Goal: Task Accomplishment & Management: Use online tool/utility

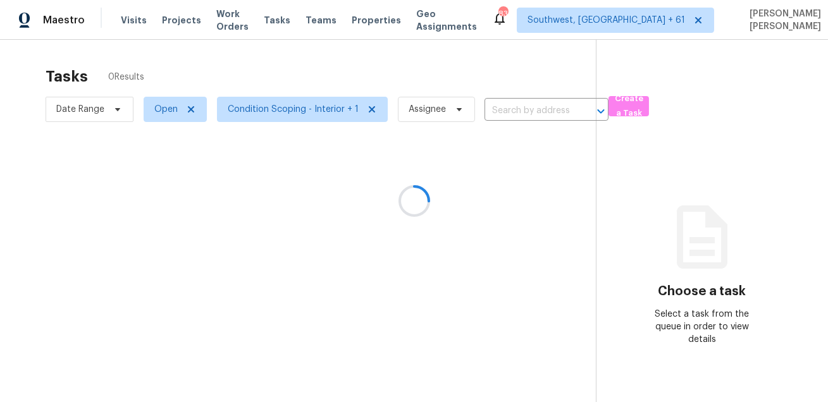
click at [128, 20] on div at bounding box center [414, 201] width 828 height 402
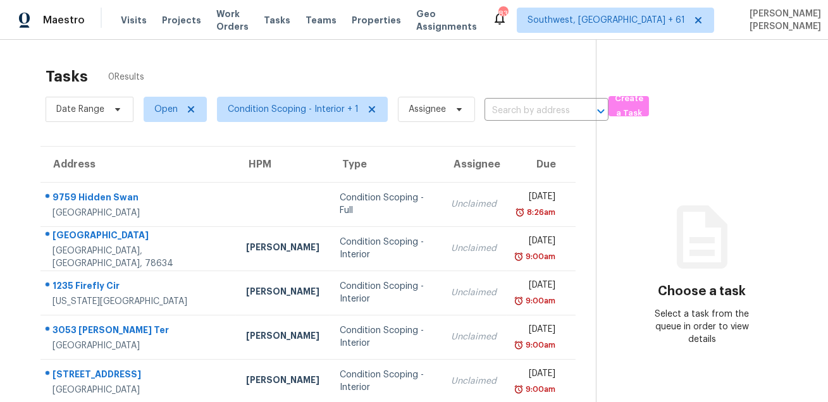
click at [128, 20] on span "Visits" at bounding box center [134, 20] width 26 height 13
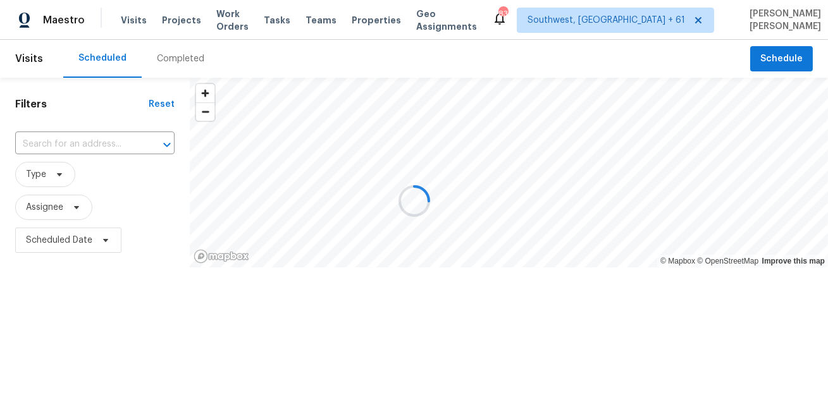
click at [128, 20] on div at bounding box center [414, 201] width 828 height 402
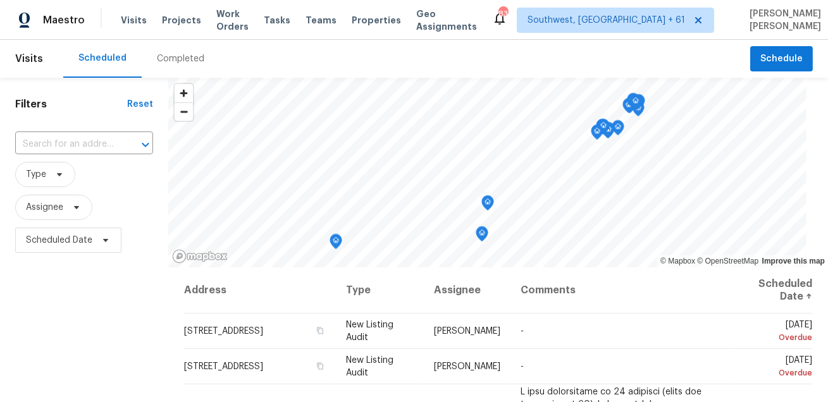
click at [128, 20] on span "Visits" at bounding box center [134, 20] width 26 height 13
click at [169, 53] on div "Completed" at bounding box center [180, 58] width 47 height 13
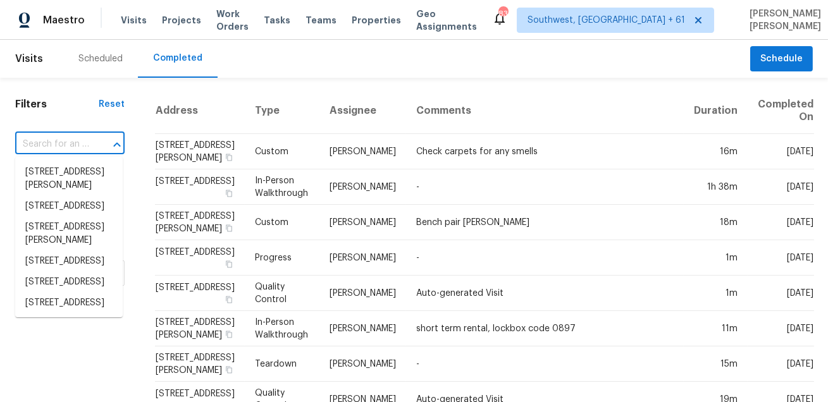
click at [71, 135] on input "text" at bounding box center [52, 145] width 74 height 20
paste input "524 Meadowside Dr Hutto TX 78634"
type input "524 Meadowside Dr Hutto TX 78634"
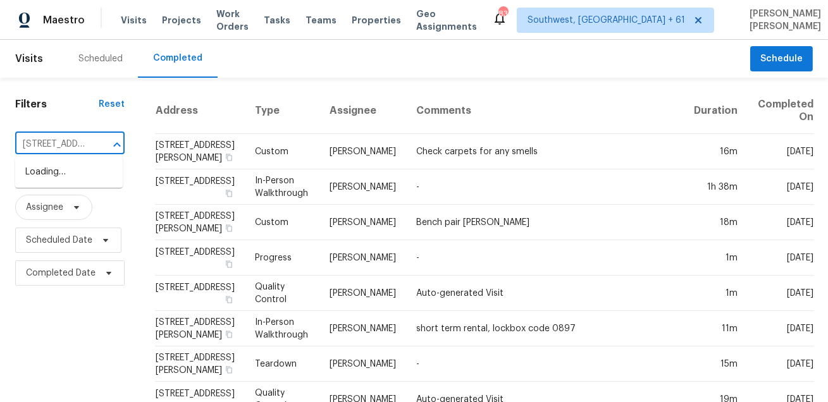
scroll to position [0, 84]
click at [69, 187] on li "524 Meadowside Dr, Hutto, TX 78634" at bounding box center [68, 179] width 107 height 34
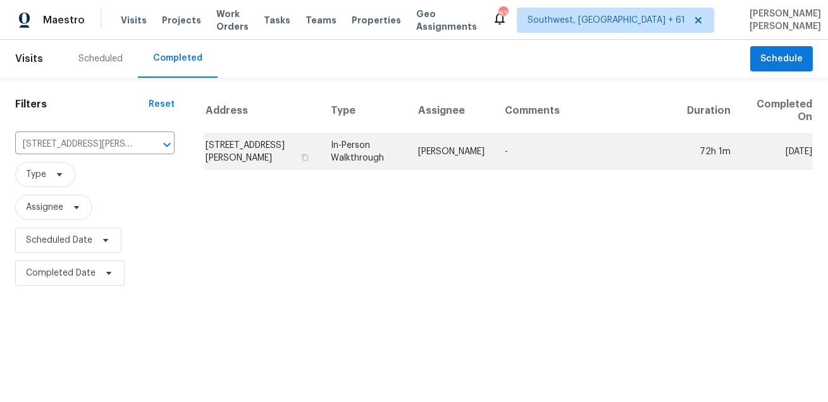
click at [429, 151] on td "[PERSON_NAME]" at bounding box center [451, 151] width 87 height 35
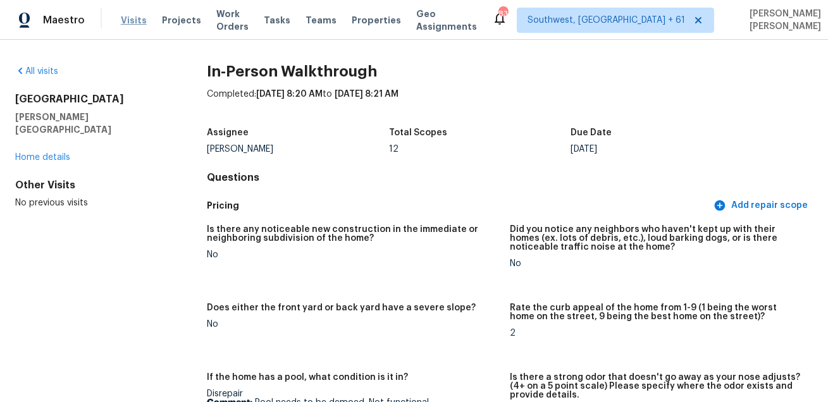
click at [130, 20] on span "Visits" at bounding box center [134, 20] width 26 height 13
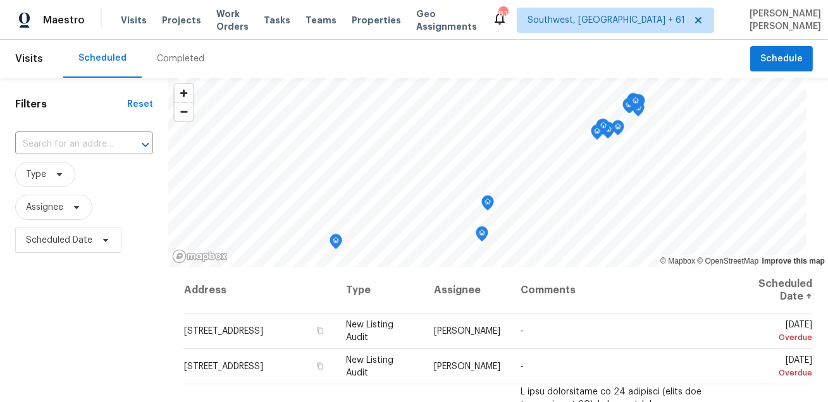
click at [190, 50] on div "Completed" at bounding box center [181, 59] width 78 height 38
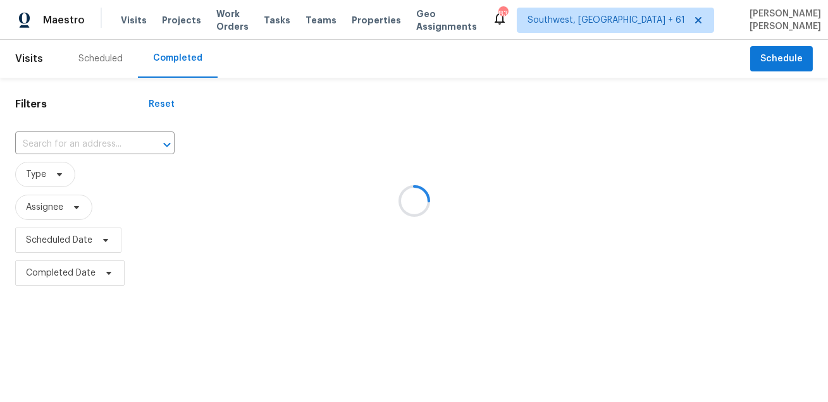
click at [71, 145] on div at bounding box center [414, 201] width 828 height 402
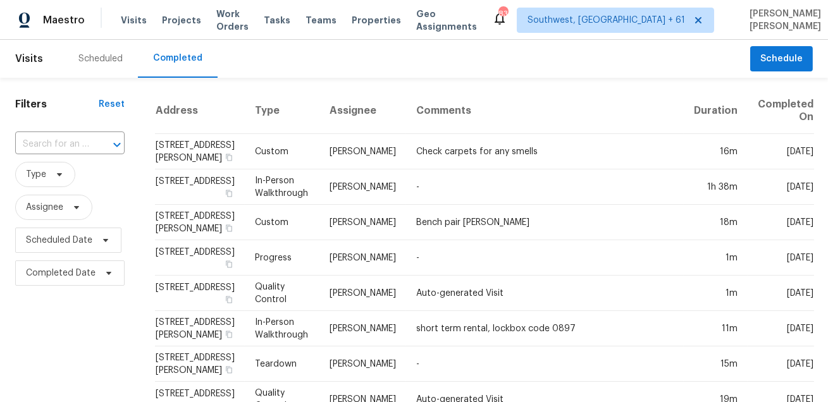
click at [71, 145] on input "text" at bounding box center [52, 145] width 74 height 20
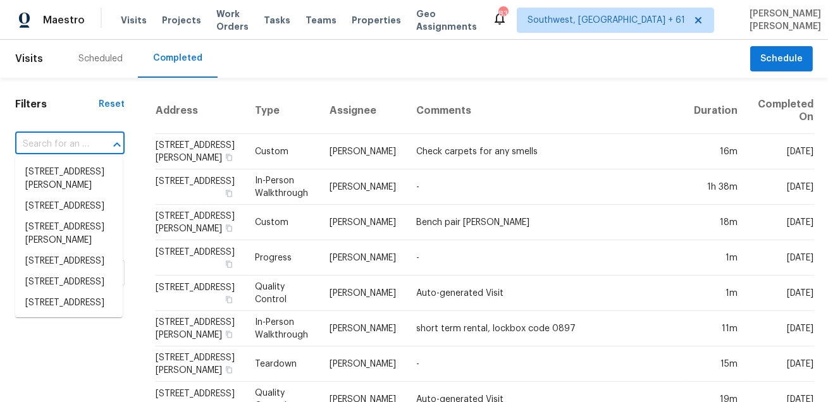
paste input "1235 Firefly Cir Colorado Springs CO 80916"
type input "1235 Firefly Cir Colorado Springs CO 80916"
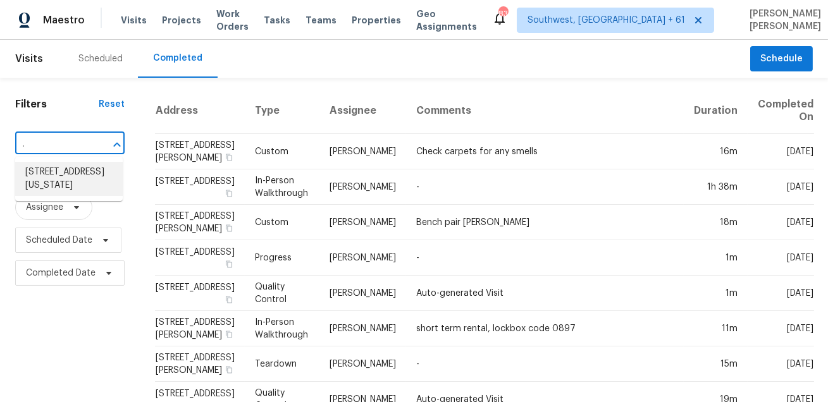
click at [63, 174] on li "1235 Firefly Cir, Colorado Springs, CO 80916" at bounding box center [68, 179] width 107 height 34
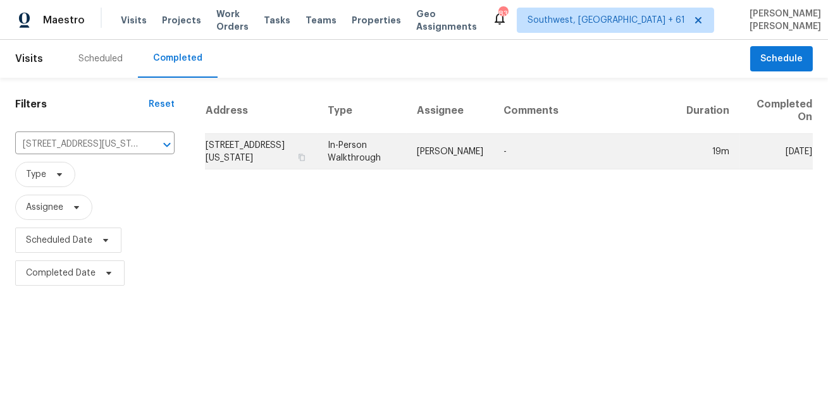
click at [400, 148] on td "In-Person Walkthrough" at bounding box center [361, 151] width 89 height 35
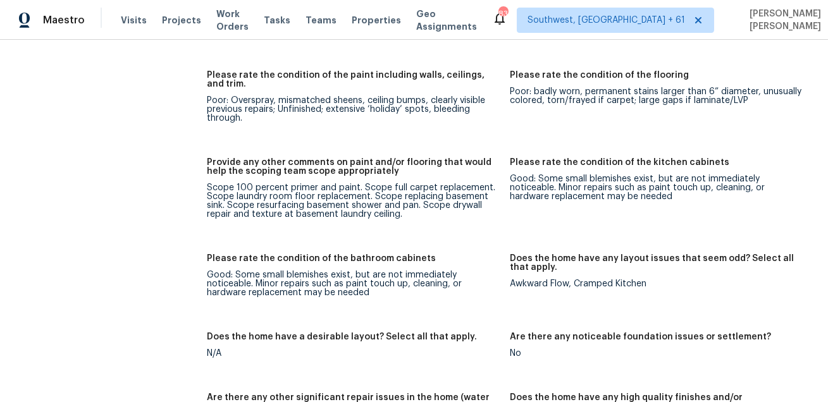
scroll to position [2112, 0]
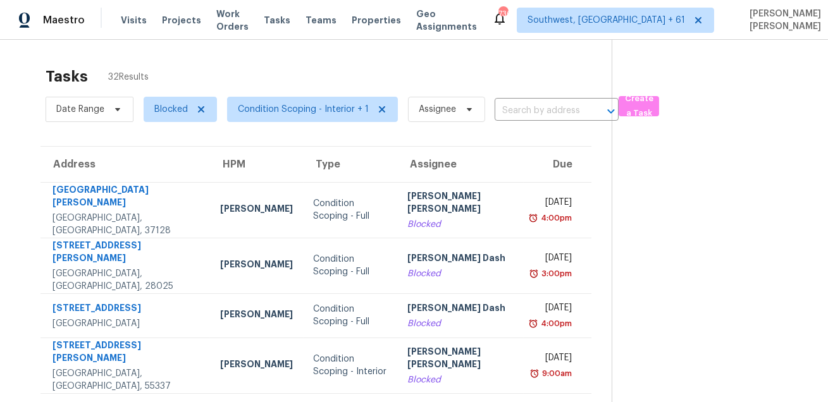
click at [482, 52] on div "Tasks 32 Results Date Range Blocked Condition Scoping - Interior + 1 Assignee ​…" at bounding box center [414, 372] width 828 height 664
click at [492, 68] on div "Tasks 32 Results" at bounding box center [329, 76] width 566 height 33
click at [542, 58] on div "Tasks 32 Results Date Range Blocked Condition Scoping - Interior + 1 Assignee ​…" at bounding box center [414, 372] width 828 height 664
click at [195, 56] on div "Tasks 32 Results Date Range Blocked Condition Scoping - Interior + 1 Assignee ​…" at bounding box center [414, 372] width 828 height 664
click at [462, 97] on span "Assignee" at bounding box center [446, 109] width 77 height 25
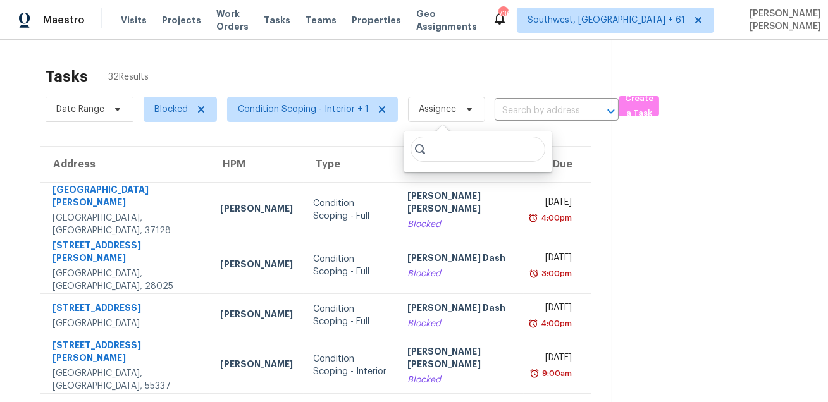
click at [513, 78] on div "Tasks 32 Results" at bounding box center [329, 76] width 566 height 33
click at [694, 295] on section at bounding box center [709, 372] width 196 height 664
click at [379, 130] on section "Tasks 32 Results Date Range Blocked Condition Scoping - Interior + 1 Assignee ​…" at bounding box center [315, 382] width 591 height 644
click at [398, 62] on div "Tasks 32 Results" at bounding box center [329, 76] width 566 height 33
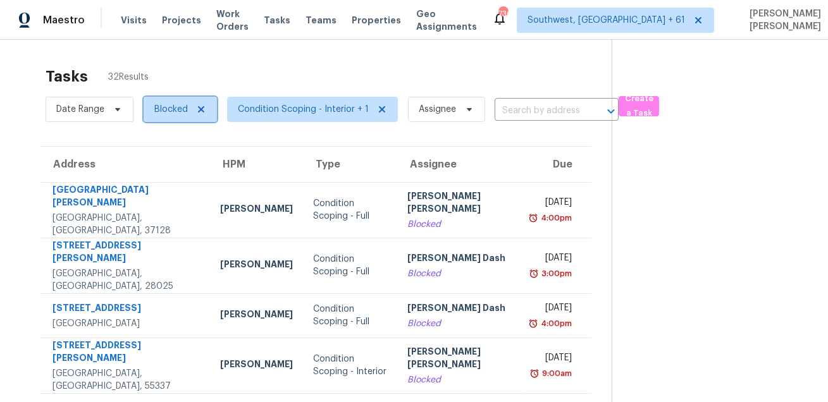
click at [171, 107] on span "Blocked" at bounding box center [171, 109] width 34 height 13
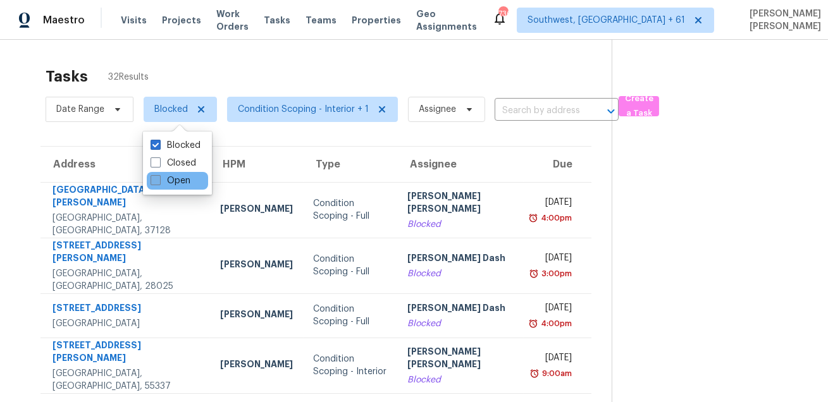
click at [166, 176] on label "Open" at bounding box center [170, 180] width 40 height 13
click at [159, 176] on input "Open" at bounding box center [154, 178] width 8 height 8
checkbox input "true"
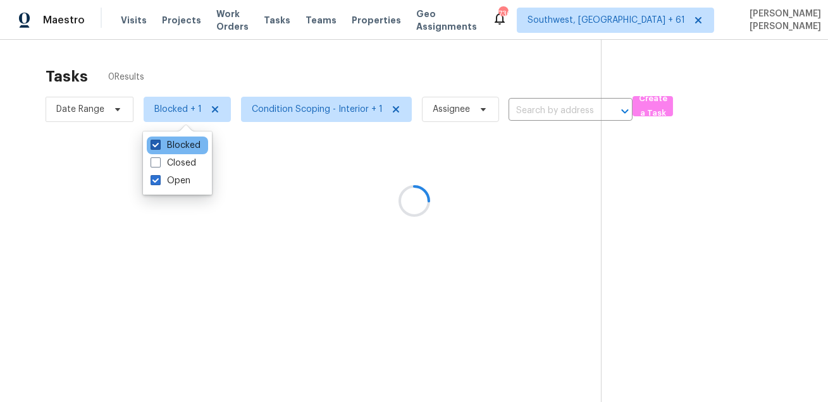
click at [169, 145] on label "Blocked" at bounding box center [175, 145] width 50 height 13
click at [159, 145] on input "Blocked" at bounding box center [154, 143] width 8 height 8
checkbox input "false"
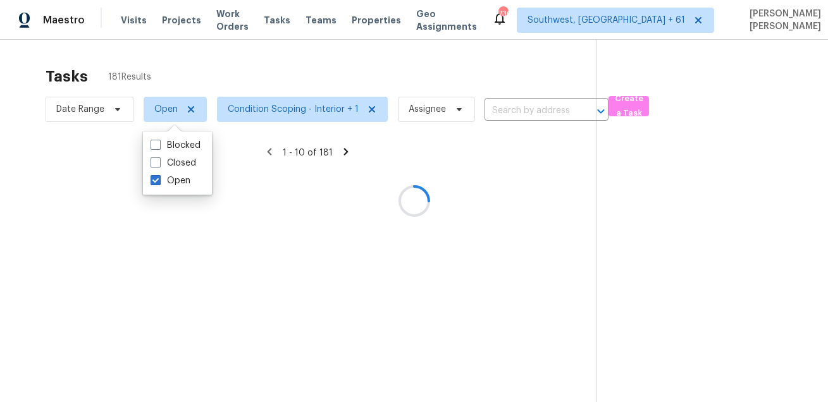
click at [258, 50] on div at bounding box center [414, 201] width 828 height 402
click at [378, 37] on div at bounding box center [414, 201] width 828 height 402
click at [534, 47] on div at bounding box center [414, 201] width 828 height 402
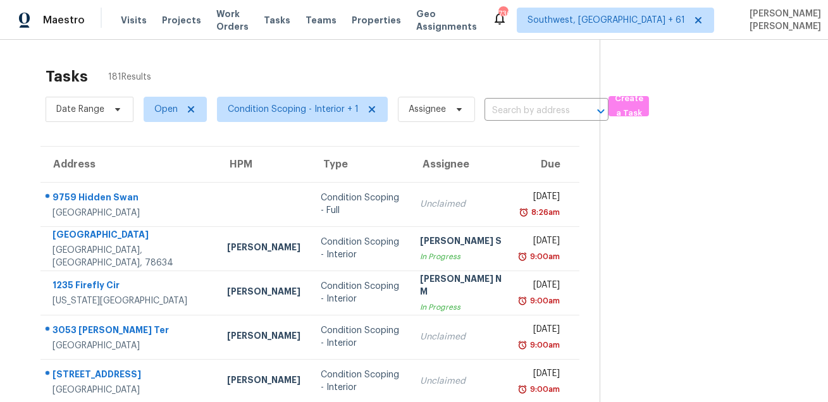
click at [379, 85] on div "Tasks 181 Results" at bounding box center [323, 76] width 554 height 33
click at [609, 278] on section at bounding box center [703, 356] width 208 height 632
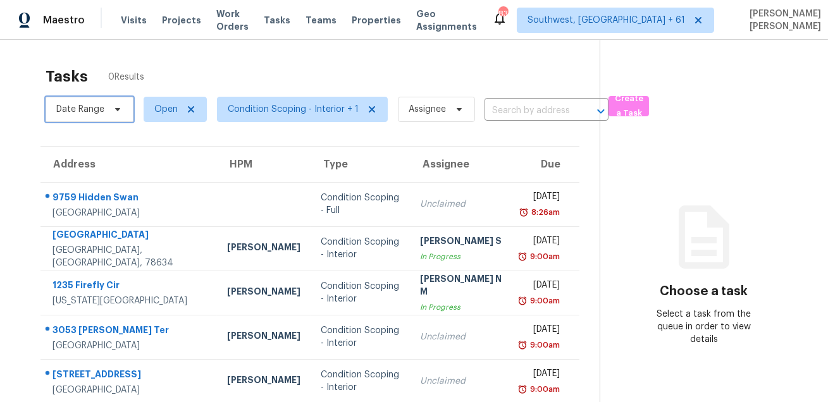
click at [103, 109] on span "Date Range" at bounding box center [80, 109] width 48 height 13
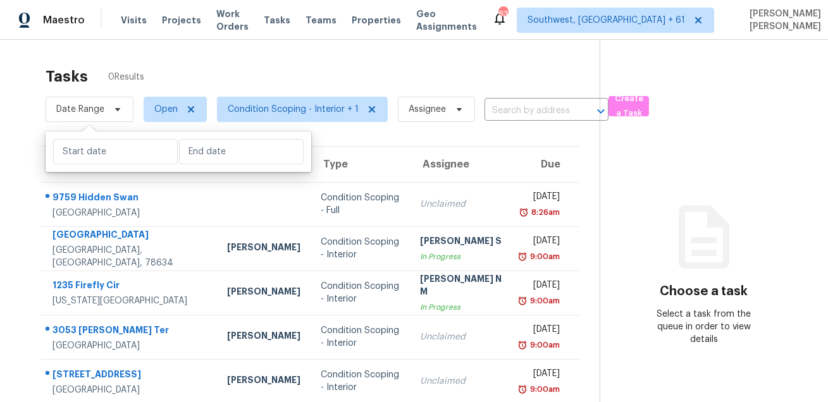
click at [109, 166] on div at bounding box center [179, 151] width 266 height 40
click at [120, 159] on input "text" at bounding box center [115, 151] width 125 height 25
select select "8"
select select "2025"
select select "9"
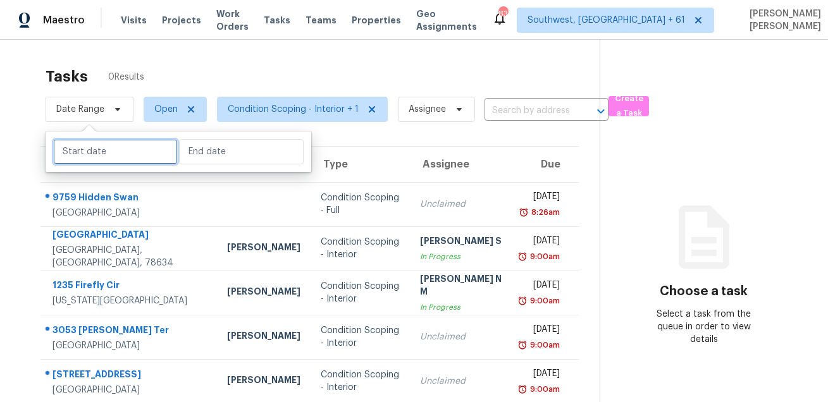
select select "2025"
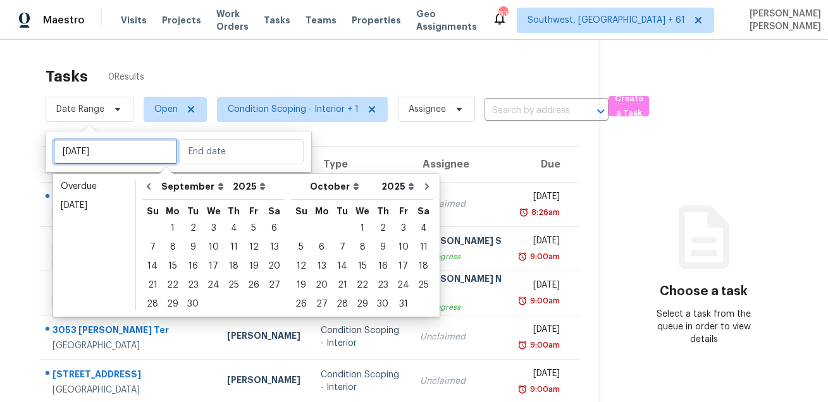
type input "[DATE]"
click at [207, 232] on div "3" at bounding box center [213, 228] width 21 height 18
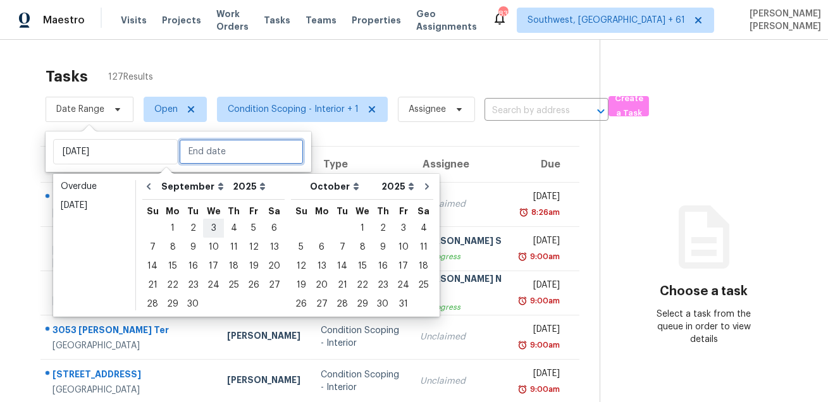
type input "[DATE]"
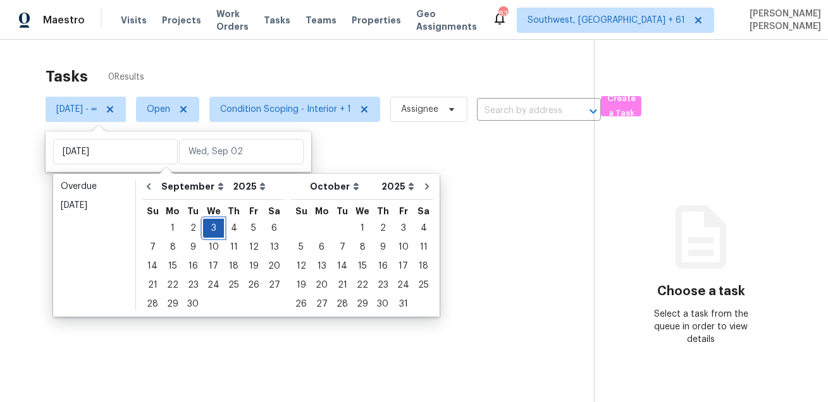
click at [207, 232] on div "3" at bounding box center [213, 228] width 21 height 18
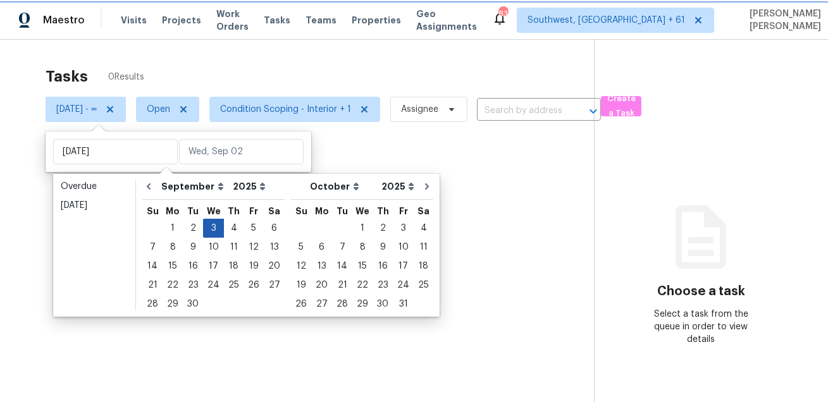
type input "[DATE]"
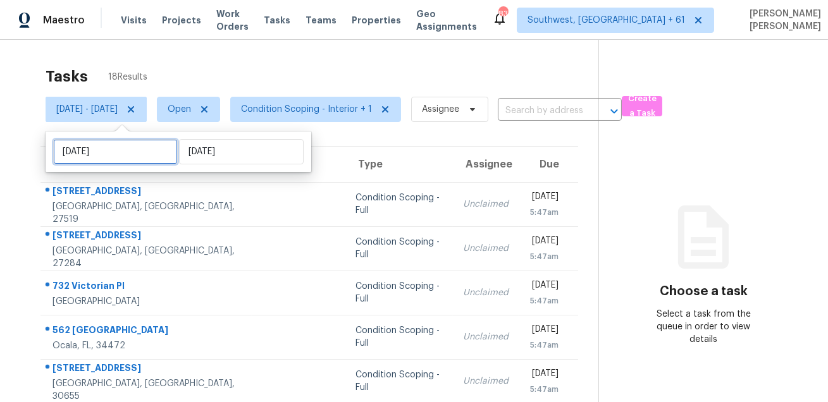
select select "8"
select select "2025"
select select "9"
select select "2025"
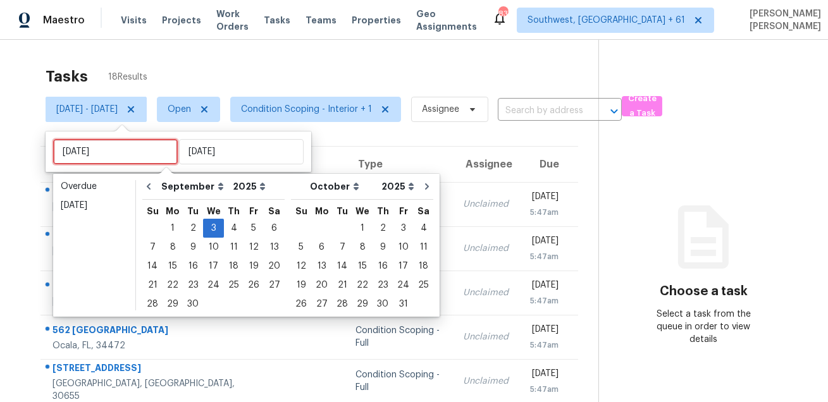
click at [123, 145] on input "[DATE]" at bounding box center [115, 151] width 125 height 25
click at [190, 229] on div "2" at bounding box center [193, 228] width 20 height 18
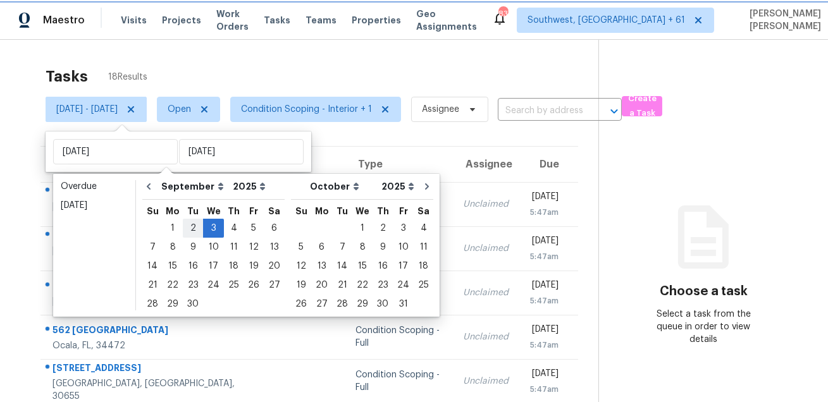
type input "[DATE]"
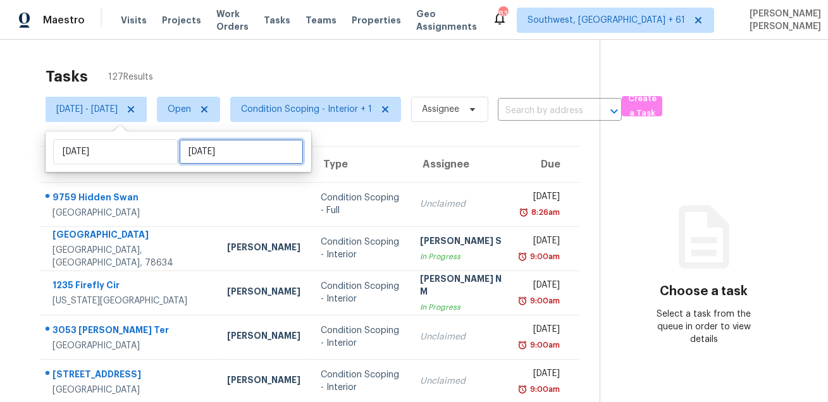
click at [204, 153] on input "[DATE]" at bounding box center [241, 151] width 125 height 25
select select "8"
select select "2025"
select select "9"
select select "2025"
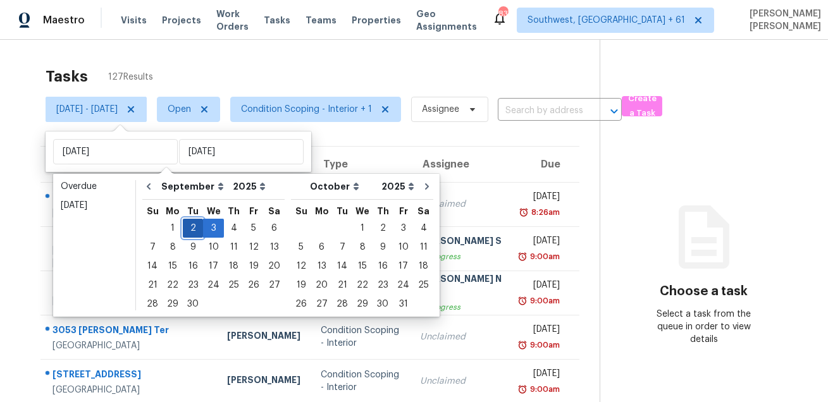
click at [191, 224] on div "2" at bounding box center [193, 228] width 20 height 18
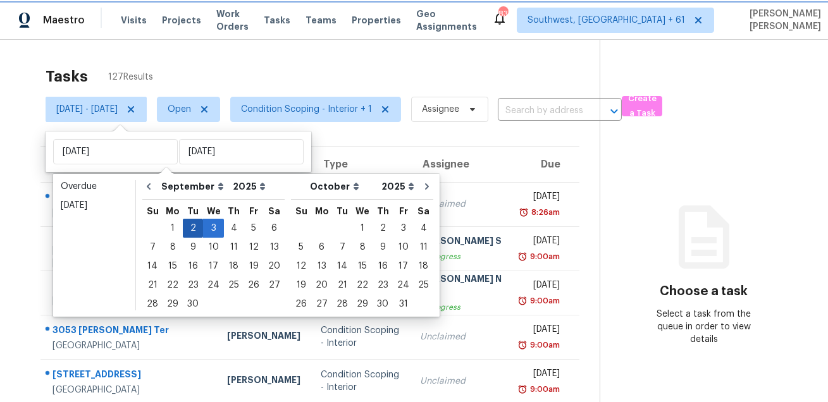
type input "[DATE]"
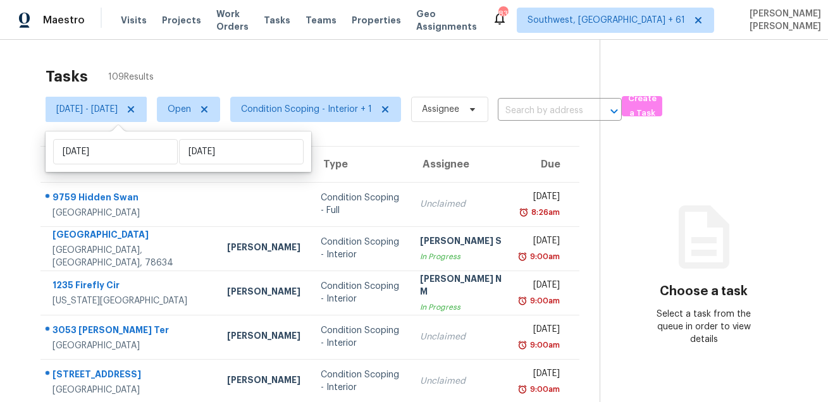
click at [355, 68] on div "Tasks 109 Results" at bounding box center [323, 76] width 554 height 33
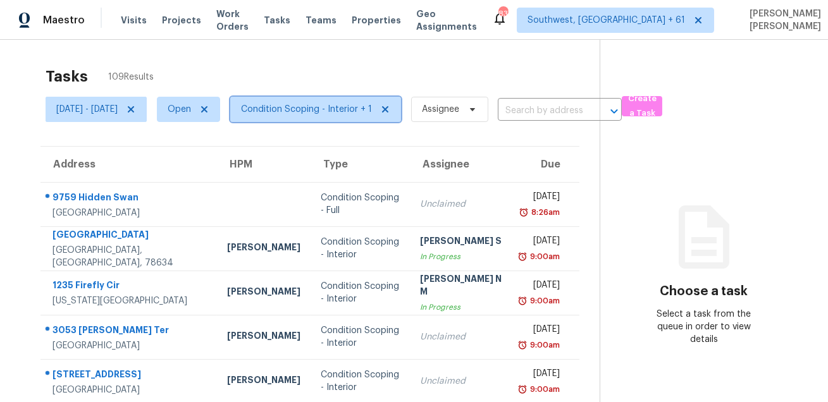
click at [331, 114] on span "Condition Scoping - Interior + 1" at bounding box center [306, 109] width 131 height 13
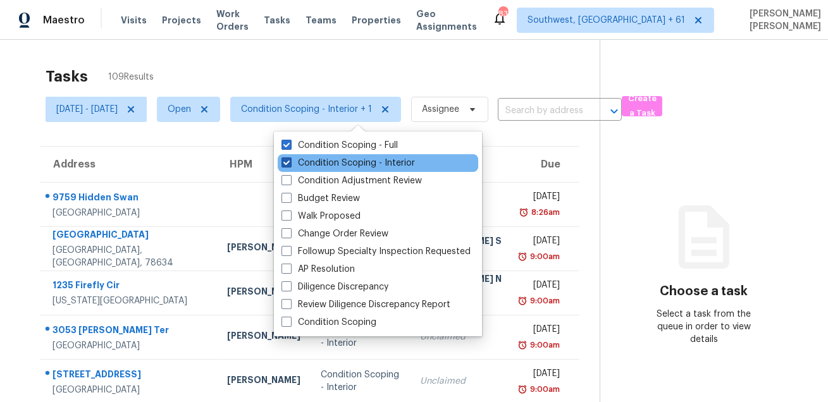
click at [324, 162] on label "Condition Scoping - Interior" at bounding box center [347, 163] width 133 height 13
click at [290, 162] on input "Condition Scoping - Interior" at bounding box center [285, 161] width 8 height 8
checkbox input "false"
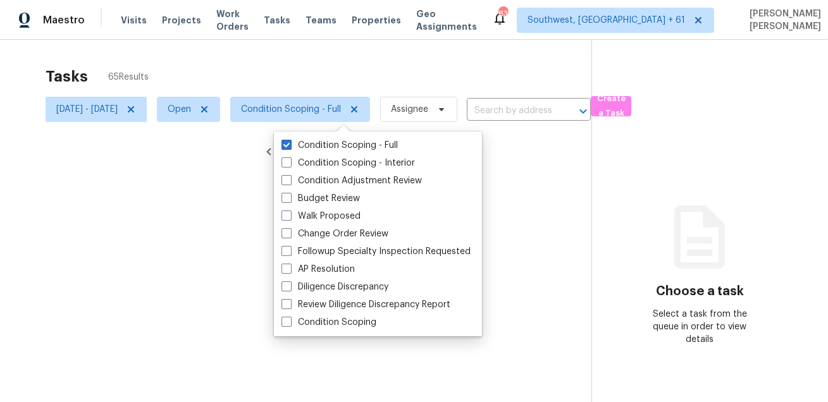
click at [345, 45] on div at bounding box center [414, 201] width 828 height 402
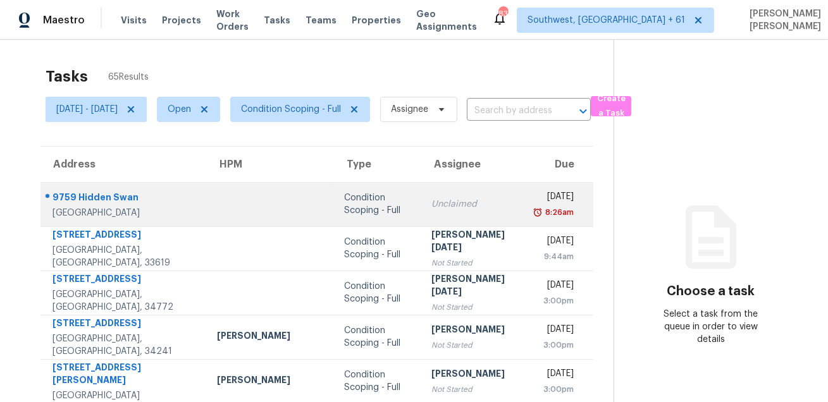
click at [90, 194] on div "9759 Hidden Swan" at bounding box center [124, 199] width 144 height 16
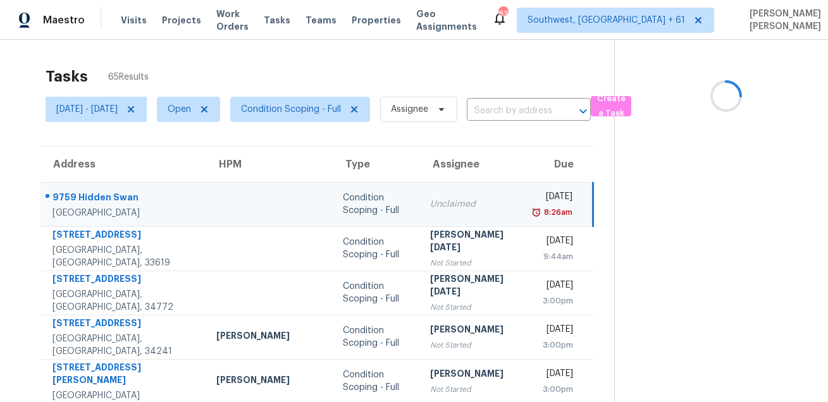
click at [90, 194] on div "9759 Hidden Swan" at bounding box center [124, 199] width 144 height 16
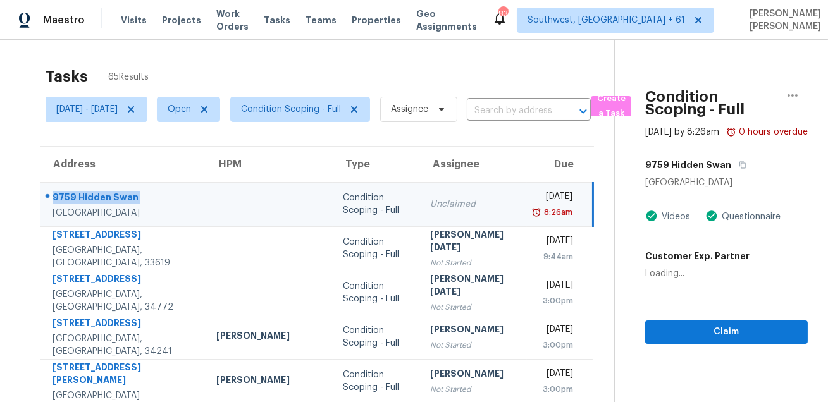
copy div "9759 Hidden Swan"
click at [731, 176] on button "button" at bounding box center [739, 165] width 17 height 23
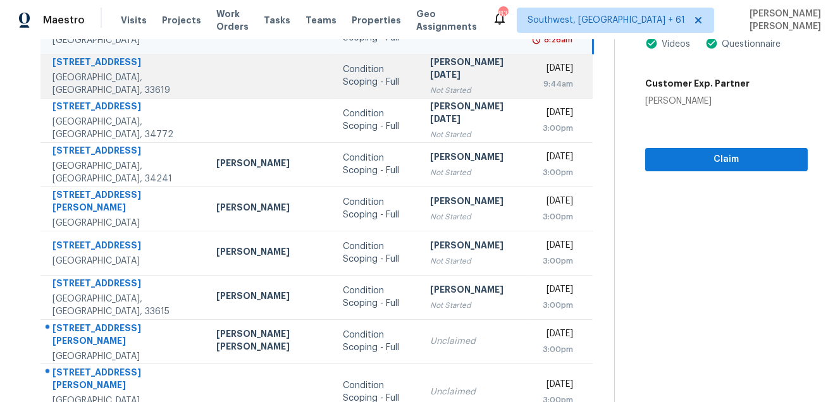
scroll to position [256, 0]
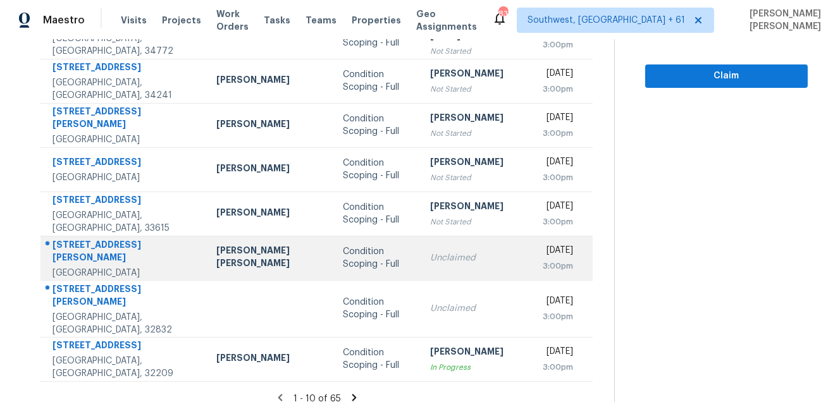
click at [77, 257] on div "[STREET_ADDRESS][PERSON_NAME]" at bounding box center [124, 252] width 144 height 28
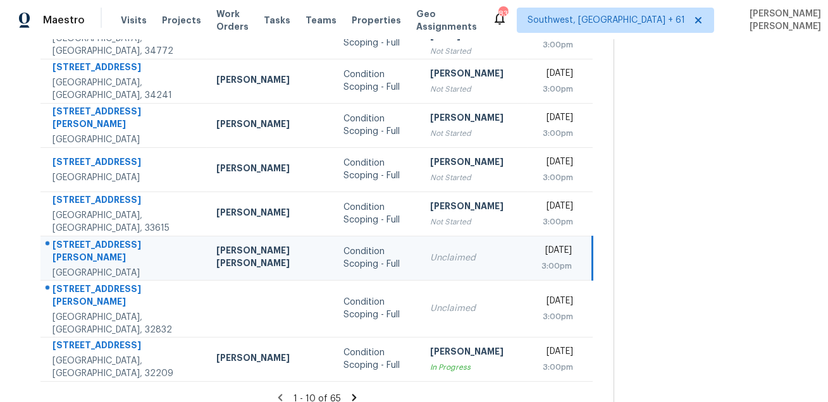
click at [77, 257] on div "[STREET_ADDRESS][PERSON_NAME]" at bounding box center [124, 252] width 144 height 28
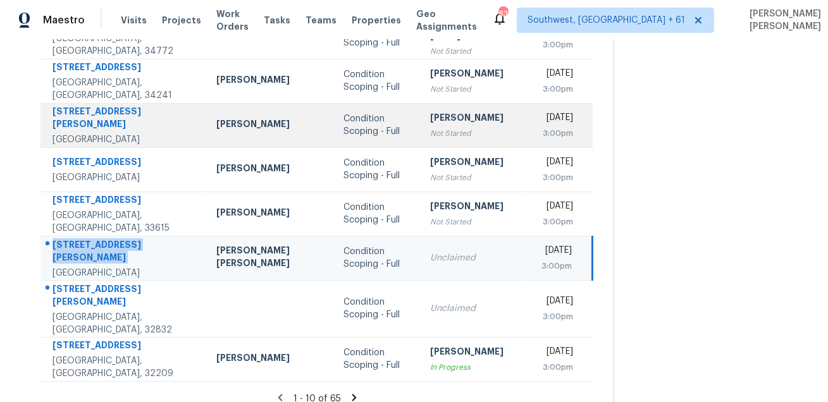
copy div "[STREET_ADDRESS][PERSON_NAME]"
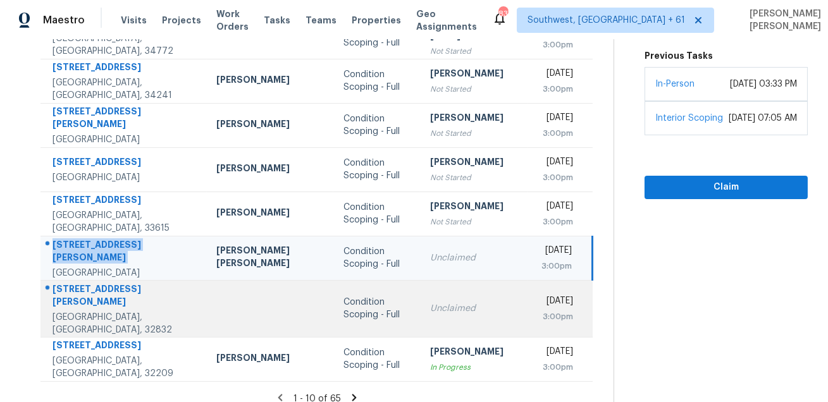
click at [139, 295] on div "[STREET_ADDRESS][PERSON_NAME]" at bounding box center [124, 297] width 144 height 28
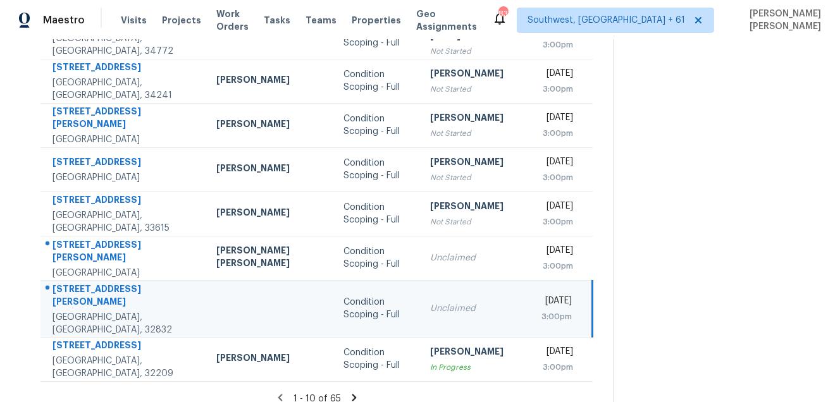
click at [139, 295] on div "[STREET_ADDRESS][PERSON_NAME]" at bounding box center [124, 297] width 144 height 28
copy div "[STREET_ADDRESS][PERSON_NAME]"
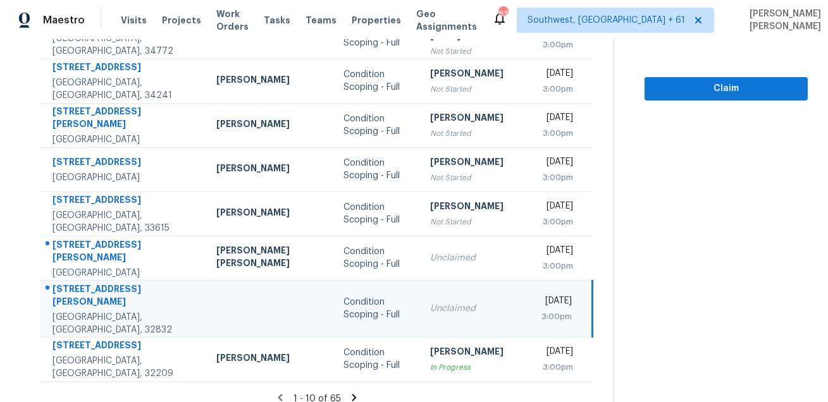
click at [348, 392] on icon at bounding box center [353, 397] width 11 height 11
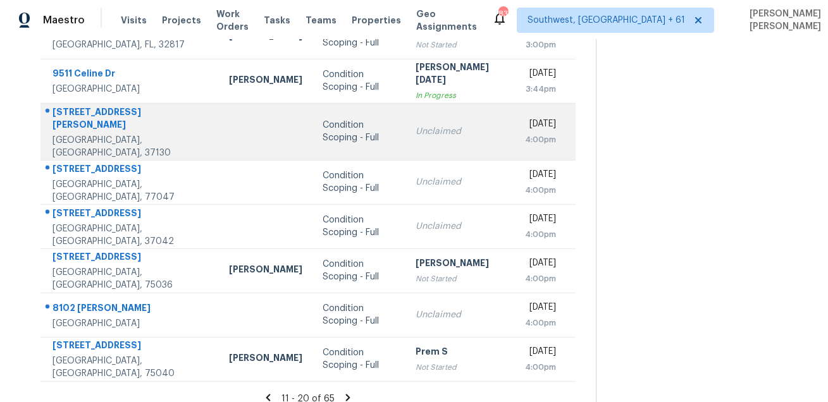
click at [81, 115] on div "[STREET_ADDRESS][PERSON_NAME]" at bounding box center [130, 120] width 156 height 28
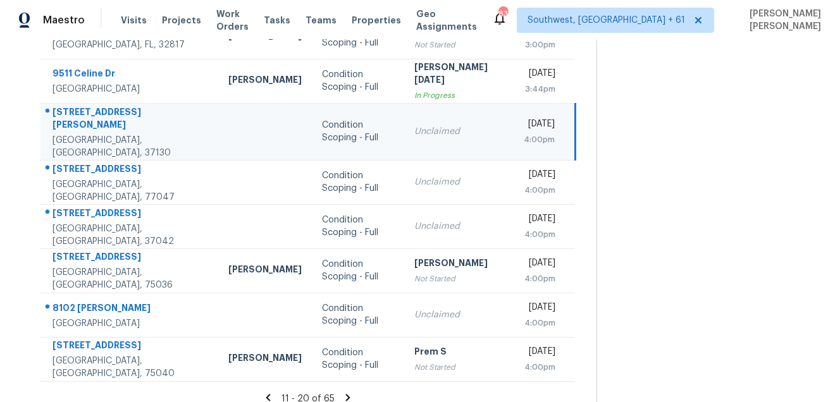
click at [81, 115] on div "[STREET_ADDRESS][PERSON_NAME]" at bounding box center [130, 120] width 156 height 28
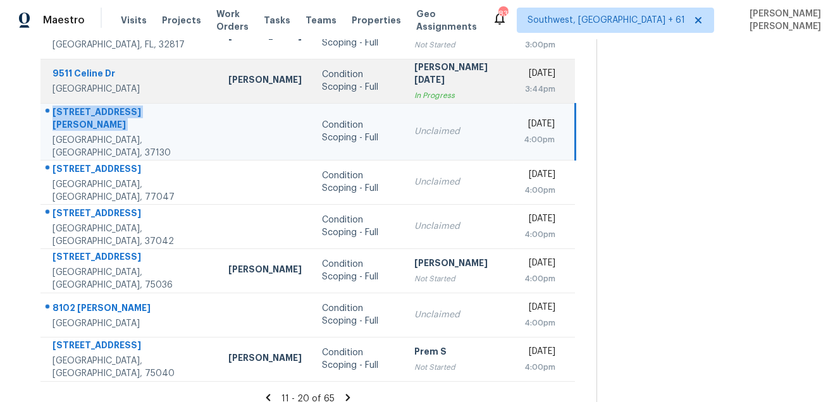
copy div "[STREET_ADDRESS][PERSON_NAME]"
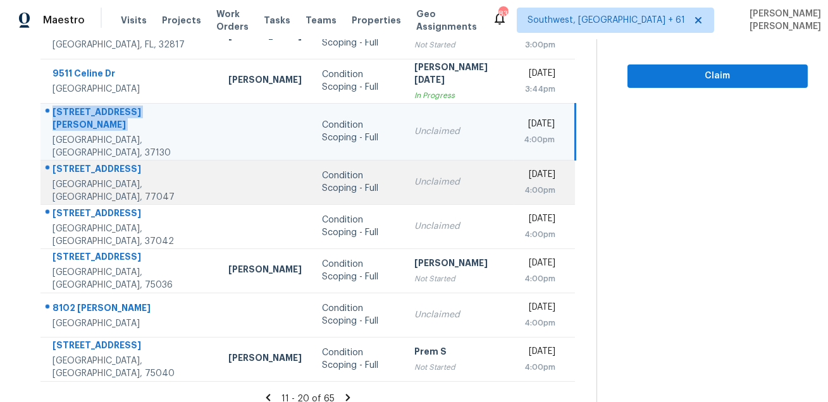
click at [123, 162] on div "[STREET_ADDRESS]" at bounding box center [130, 170] width 156 height 16
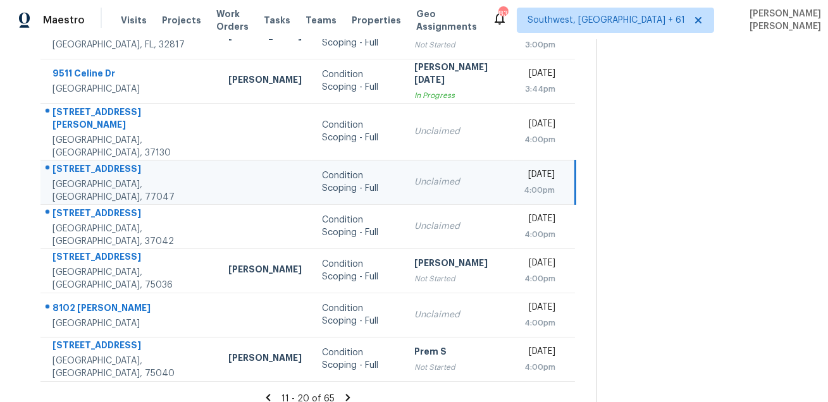
click at [123, 162] on div "[STREET_ADDRESS]" at bounding box center [130, 170] width 156 height 16
copy div "[STREET_ADDRESS]"
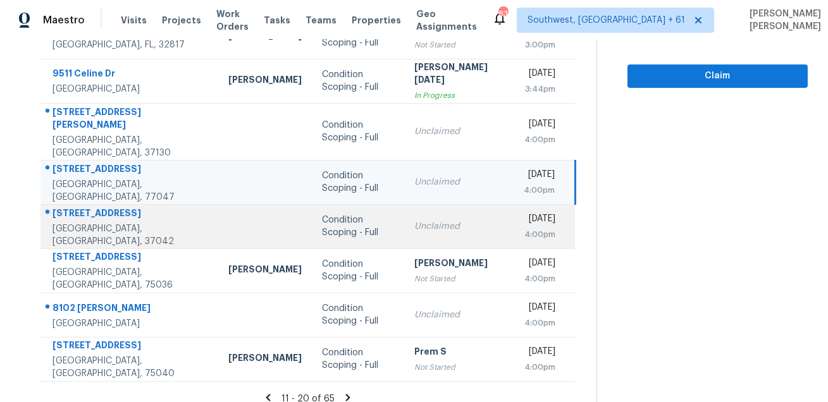
click at [105, 210] on div "[STREET_ADDRESS]" at bounding box center [130, 215] width 156 height 16
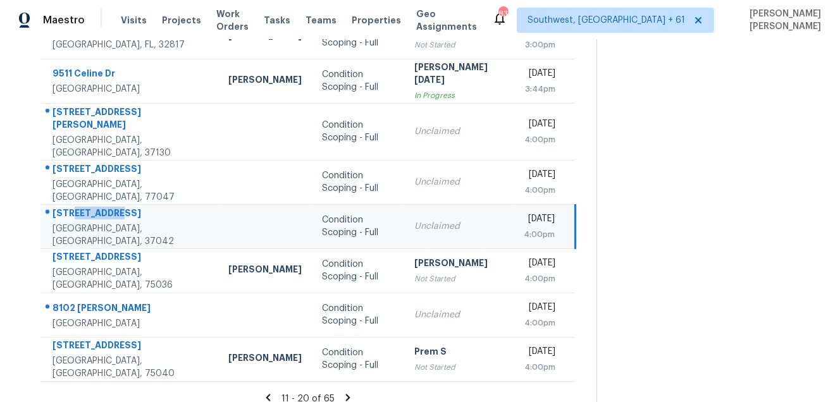
click at [105, 210] on div "[STREET_ADDRESS]" at bounding box center [130, 215] width 156 height 16
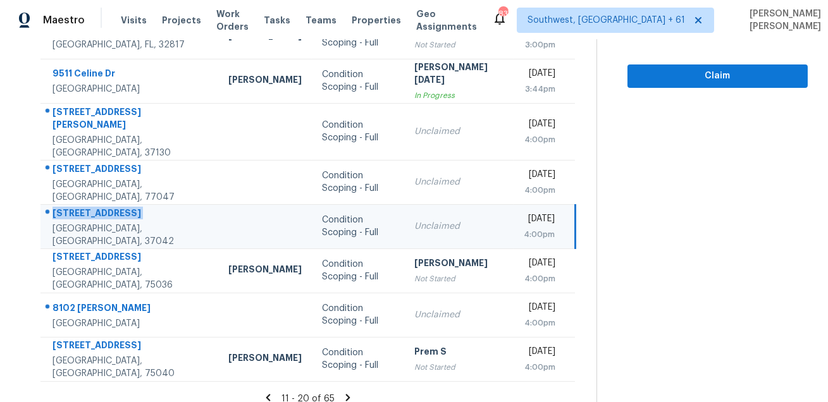
copy div "[STREET_ADDRESS]"
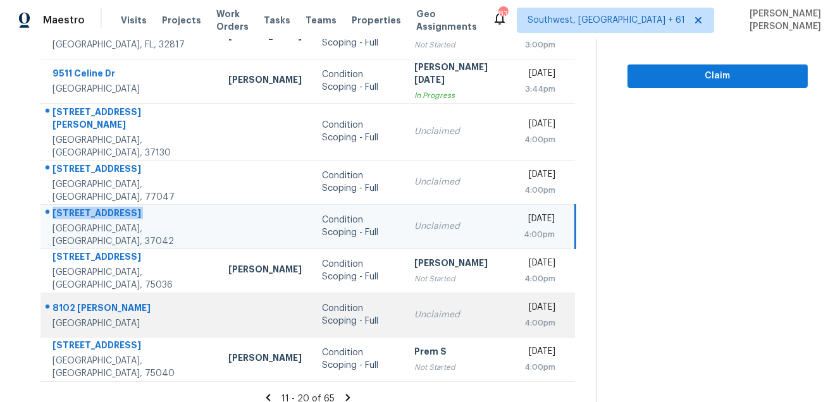
click at [99, 302] on div "8102 [PERSON_NAME]" at bounding box center [130, 310] width 156 height 16
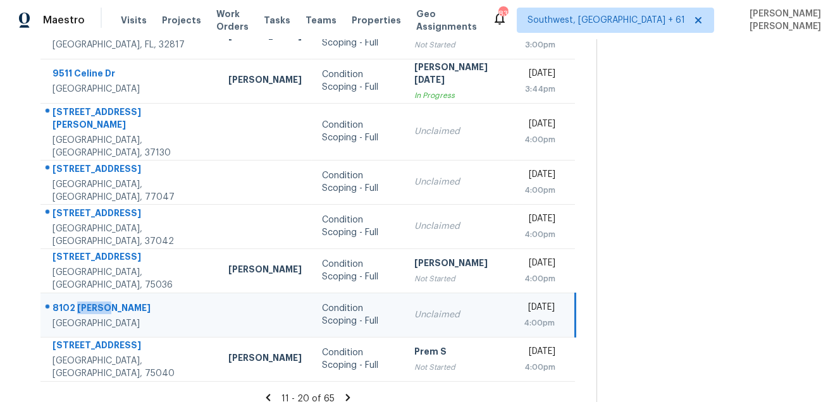
click at [99, 302] on div "8102 [PERSON_NAME]" at bounding box center [130, 310] width 156 height 16
copy div "8102 [PERSON_NAME]"
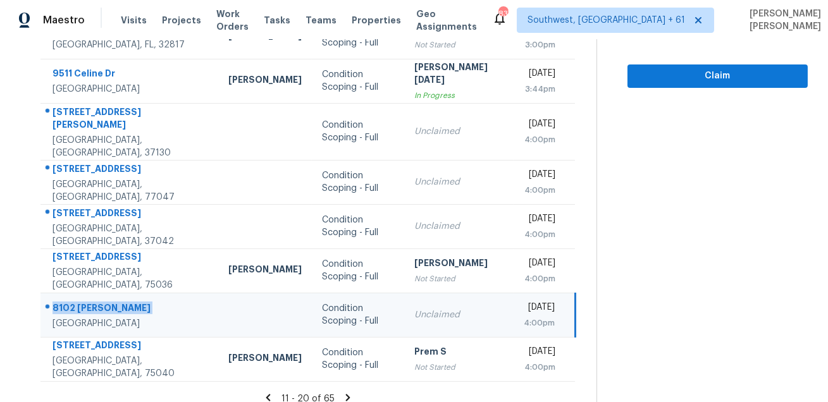
click at [343, 392] on icon at bounding box center [347, 397] width 11 height 11
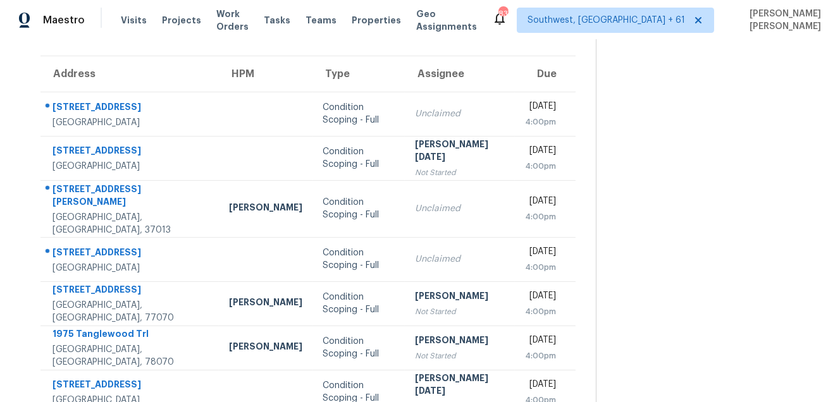
scroll to position [85, 0]
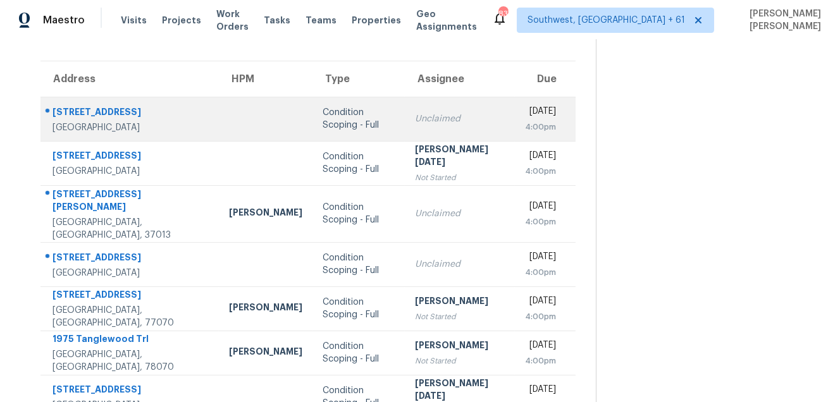
click at [119, 106] on div "[STREET_ADDRESS]" at bounding box center [130, 114] width 156 height 16
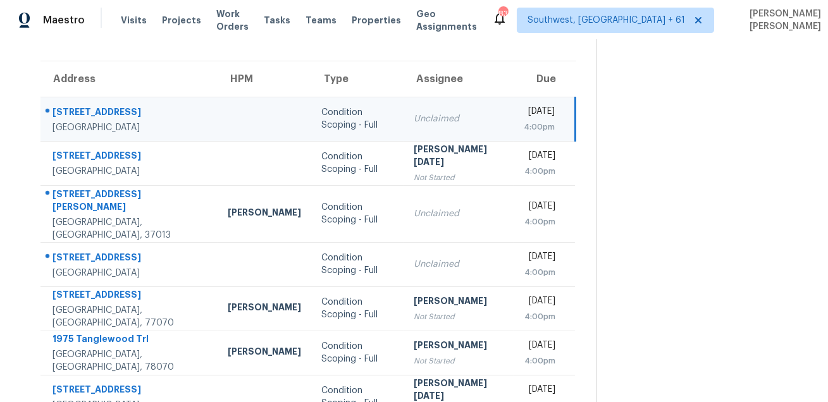
click at [119, 106] on div "[STREET_ADDRESS]" at bounding box center [129, 114] width 155 height 16
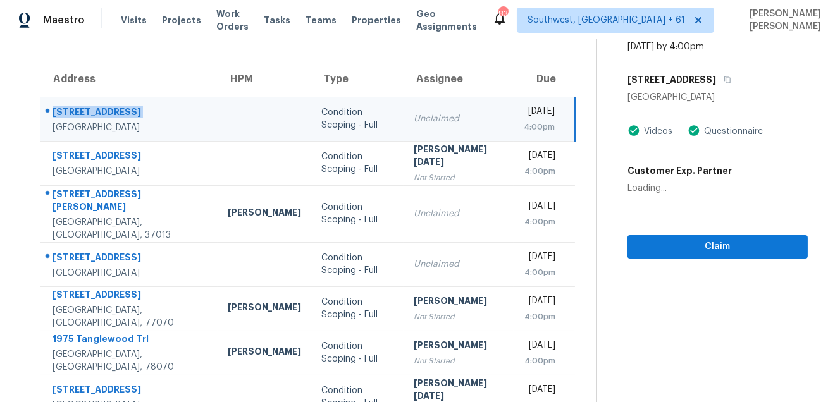
click at [119, 106] on div "[STREET_ADDRESS]" at bounding box center [129, 114] width 155 height 16
copy div "[STREET_ADDRESS]"
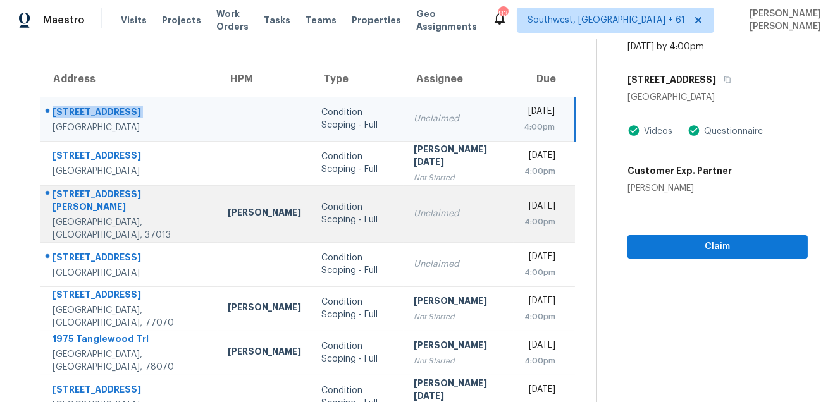
click at [108, 192] on div at bounding box center [124, 195] width 166 height 16
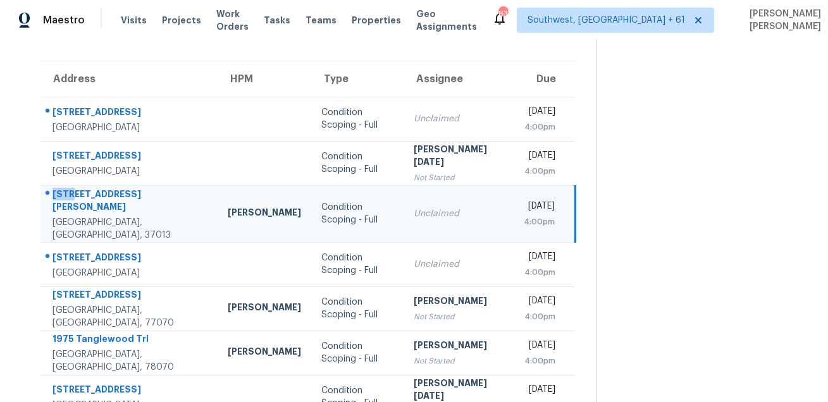
click at [108, 192] on div at bounding box center [124, 195] width 166 height 16
copy div "[STREET_ADDRESS][PERSON_NAME]"
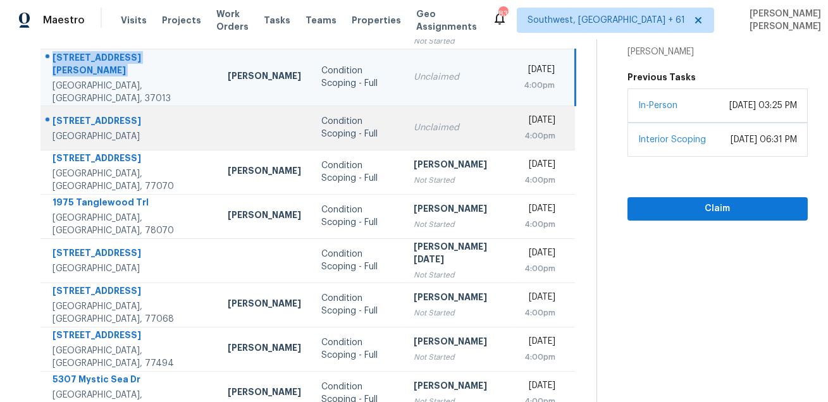
scroll to position [216, 0]
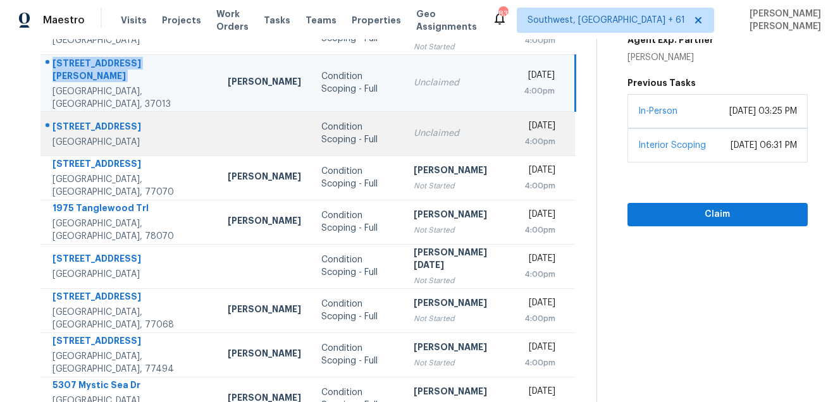
click at [95, 120] on div "[STREET_ADDRESS]" at bounding box center [129, 128] width 155 height 16
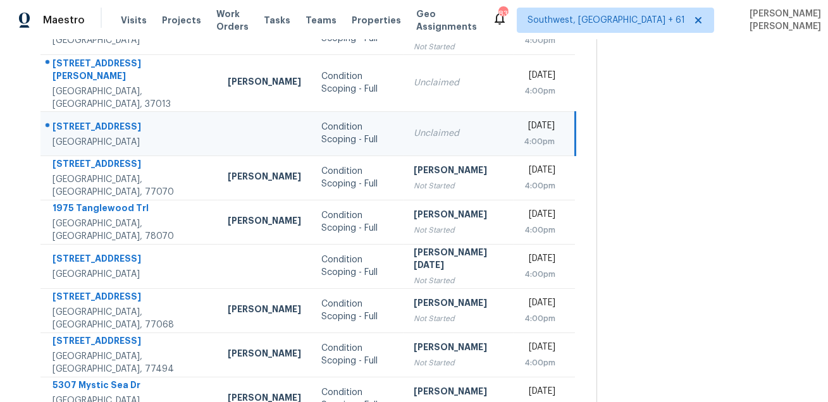
click at [95, 120] on div "[STREET_ADDRESS]" at bounding box center [129, 128] width 155 height 16
copy div "[STREET_ADDRESS]"
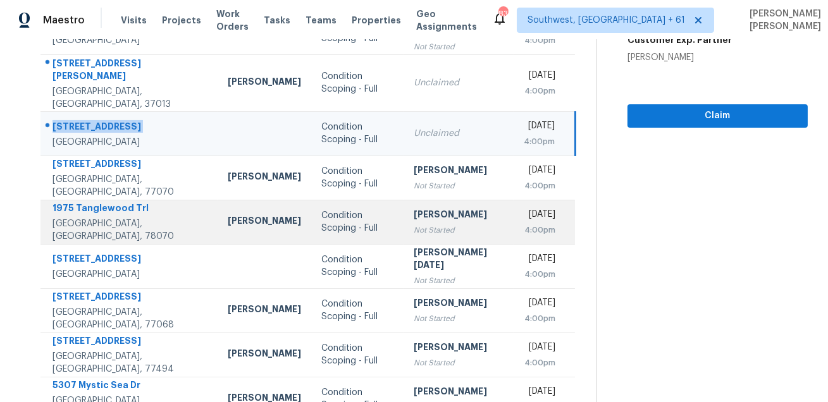
scroll to position [256, 0]
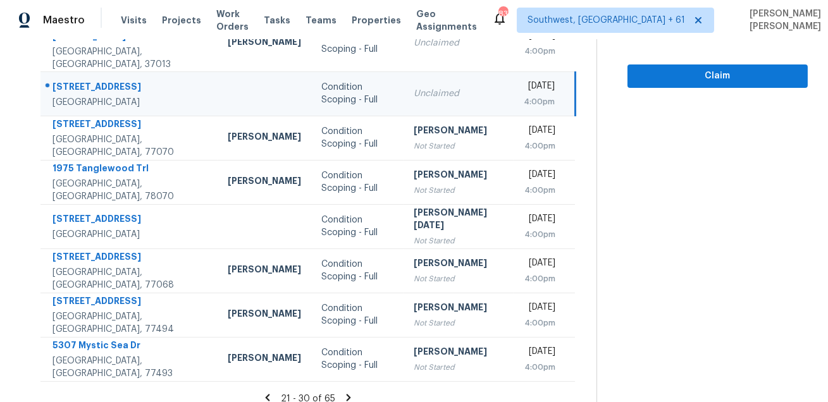
click at [348, 394] on icon at bounding box center [348, 397] width 4 height 7
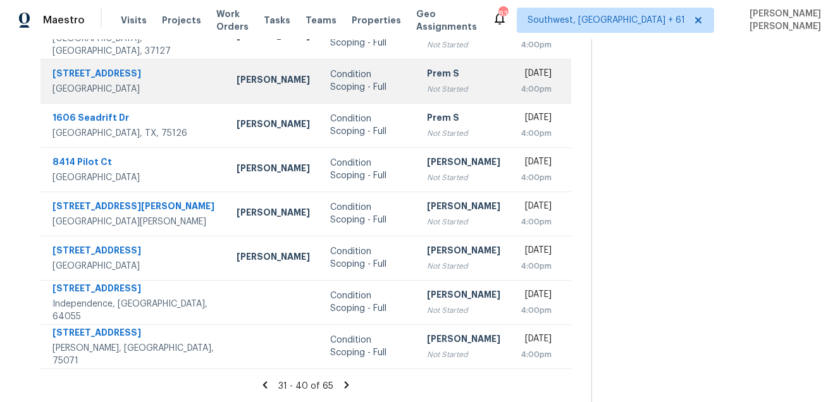
click at [468, 69] on div "Prem S" at bounding box center [463, 75] width 73 height 16
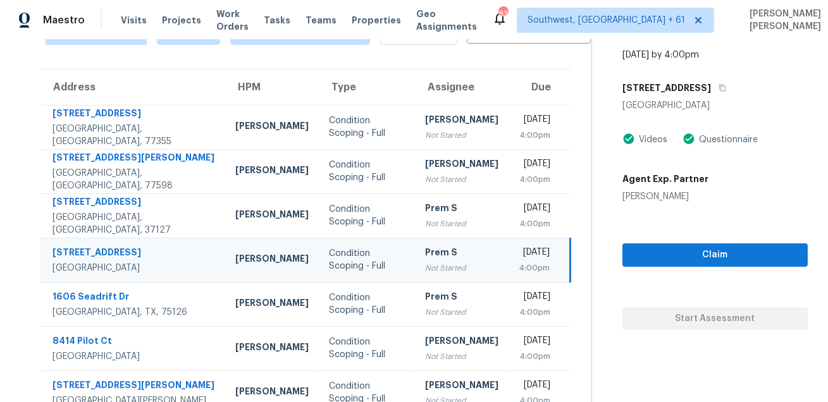
scroll to position [0, 0]
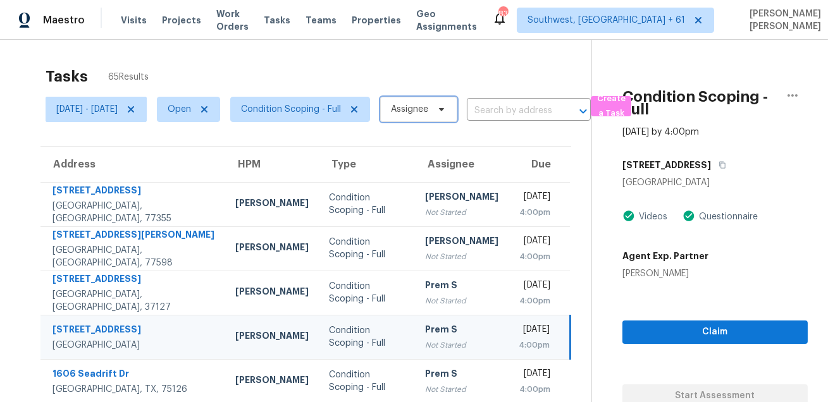
click at [428, 108] on span "Assignee" at bounding box center [409, 109] width 37 height 13
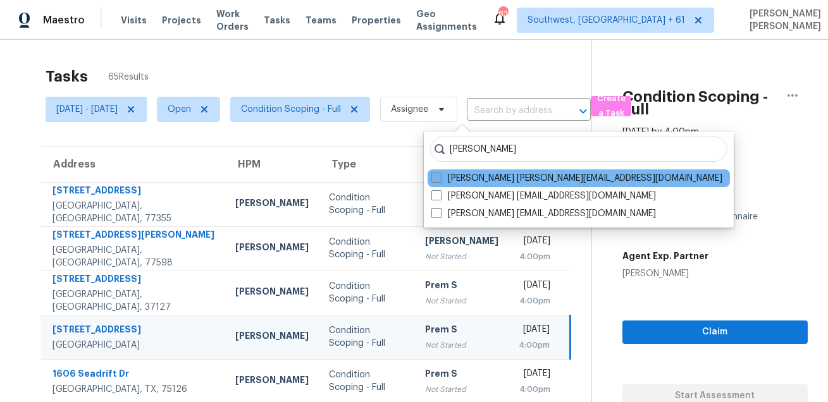
type input "[PERSON_NAME]"
click at [461, 179] on label "[PERSON_NAME] [PERSON_NAME][EMAIL_ADDRESS][DOMAIN_NAME]" at bounding box center [576, 178] width 291 height 13
click at [439, 179] on input "[PERSON_NAME] [PERSON_NAME][EMAIL_ADDRESS][DOMAIN_NAME]" at bounding box center [435, 176] width 8 height 8
checkbox input "true"
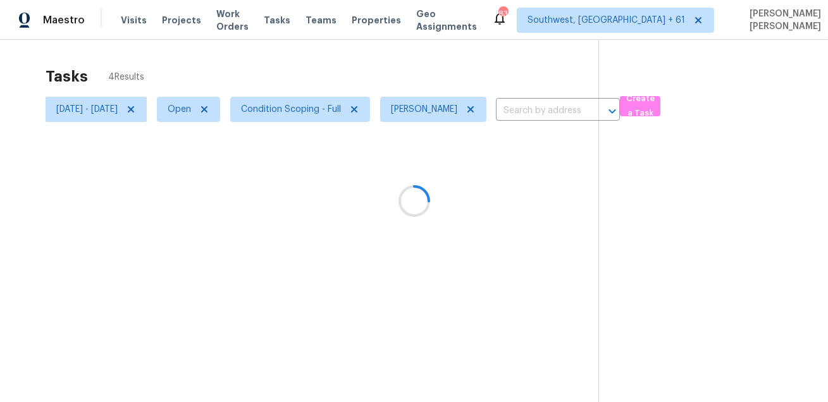
click at [480, 74] on div at bounding box center [414, 201] width 828 height 402
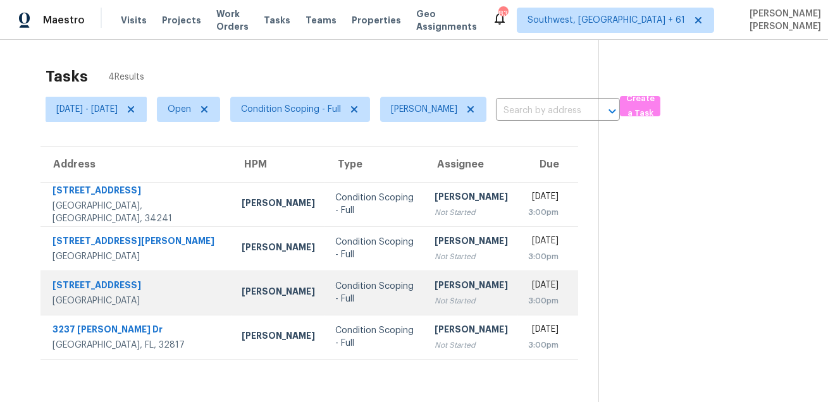
scroll to position [39, 0]
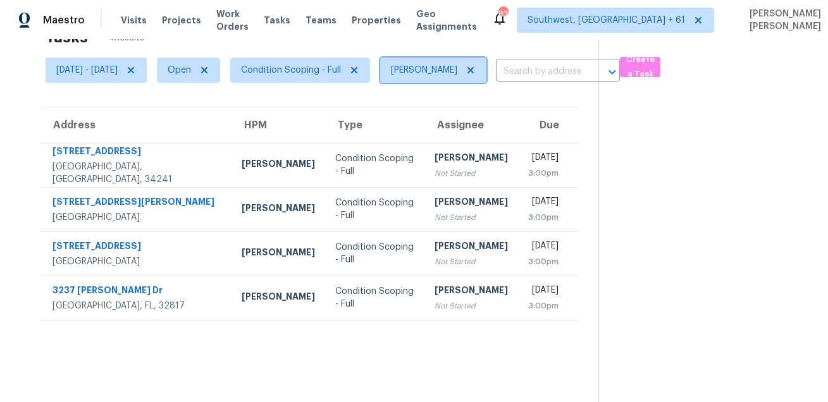
click at [475, 68] on icon at bounding box center [470, 70] width 10 height 10
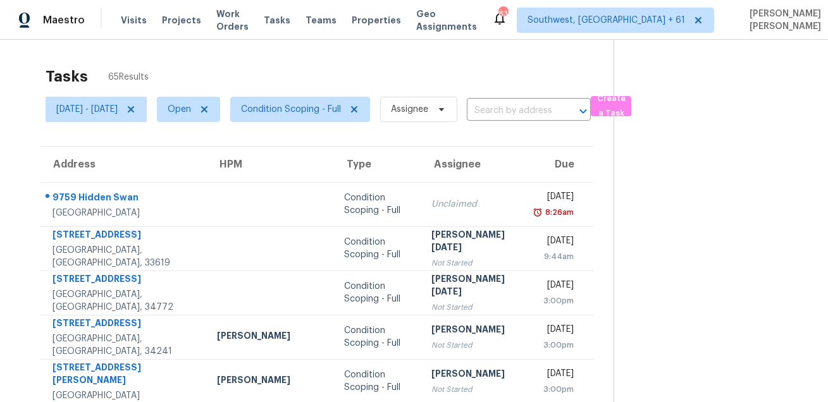
click at [527, 71] on div "Tasks 65 Results" at bounding box center [330, 76] width 568 height 33
click at [625, 102] on span "Create a Task" at bounding box center [611, 106] width 28 height 29
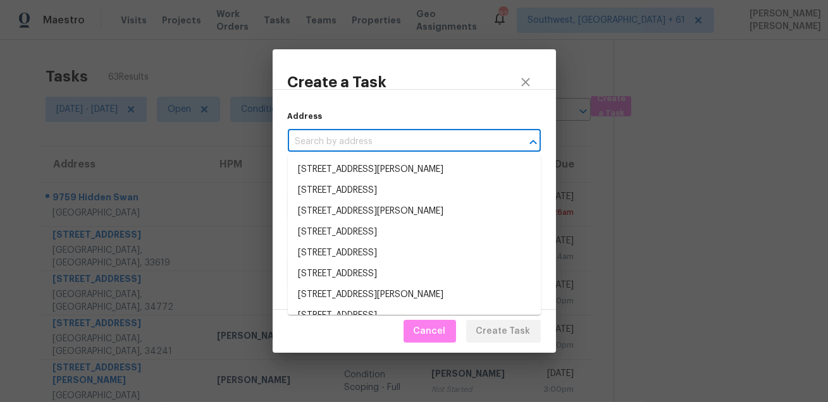
click at [437, 142] on input "text" at bounding box center [396, 142] width 217 height 20
paste input "[STREET_ADDRESS][PERSON_NAME]"
type input "[STREET_ADDRESS][PERSON_NAME]"
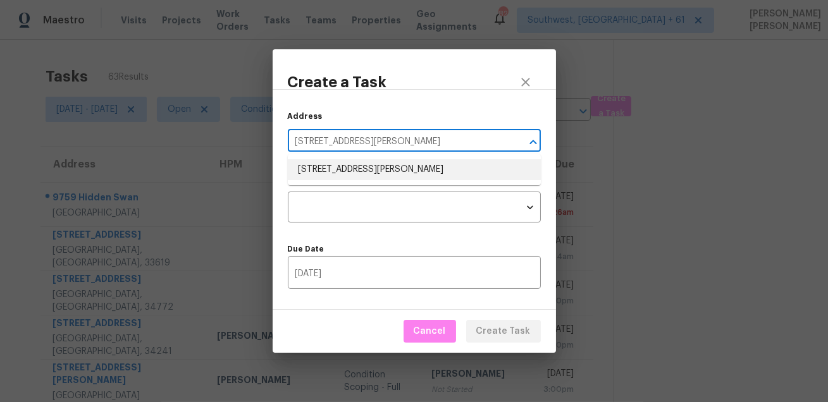
click at [403, 166] on li "[STREET_ADDRESS][PERSON_NAME]" at bounding box center [414, 169] width 253 height 21
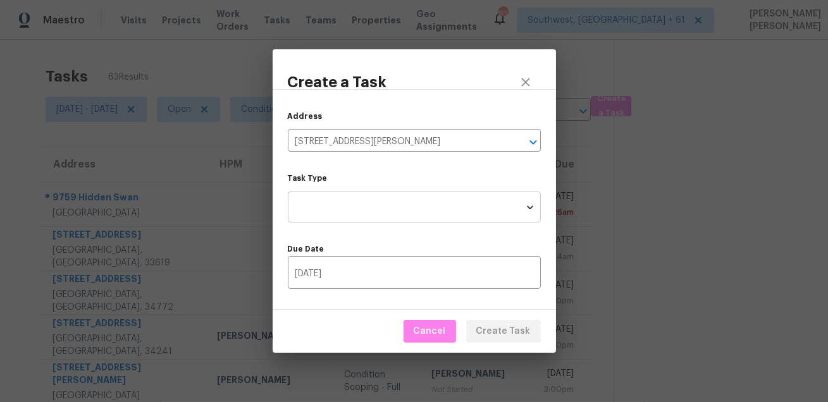
click at [387, 195] on body "Maestro Visits Projects Work Orders Tasks Teams Properties Geo Assignments [STR…" at bounding box center [414, 201] width 828 height 402
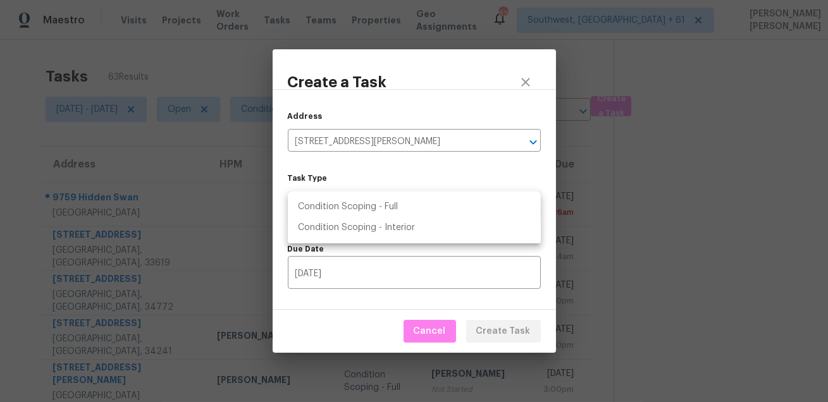
click at [398, 204] on li "Condition Scoping - Full" at bounding box center [414, 207] width 253 height 21
type input "virtual_full_assessment"
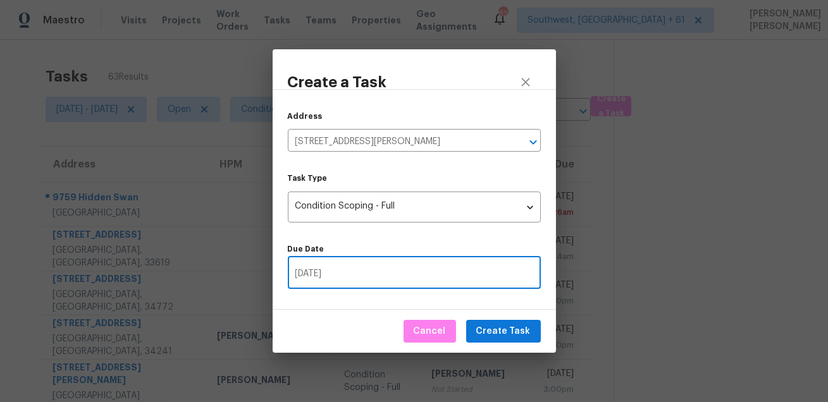
click at [367, 266] on input "[DATE]" at bounding box center [414, 274] width 253 height 30
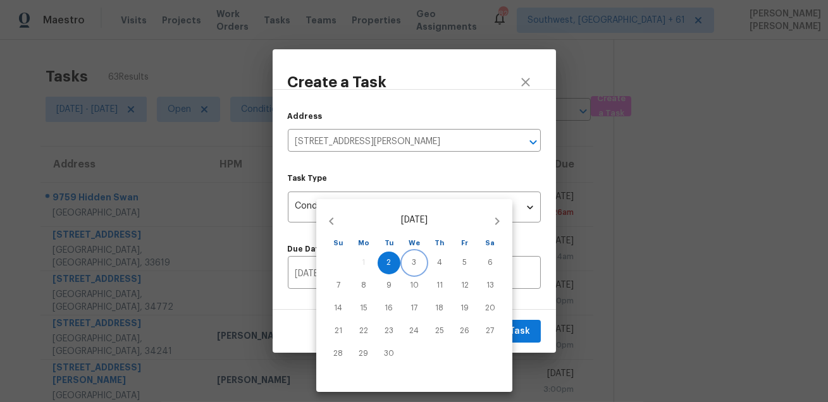
click at [403, 258] on span "3" at bounding box center [414, 262] width 23 height 11
type input "[DATE]"
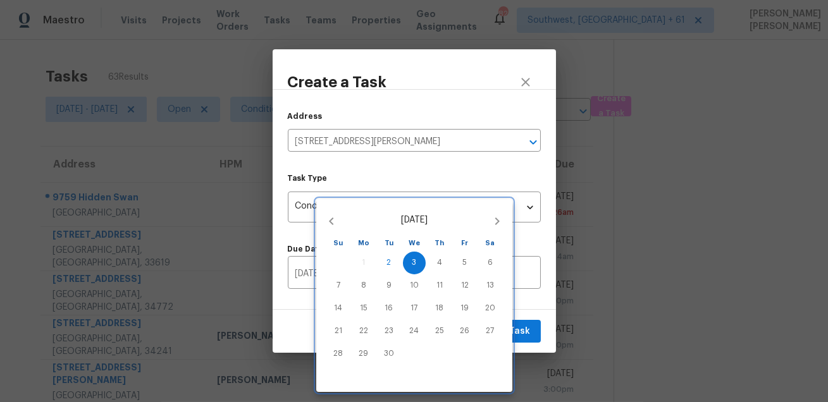
click at [541, 293] on div at bounding box center [414, 201] width 828 height 402
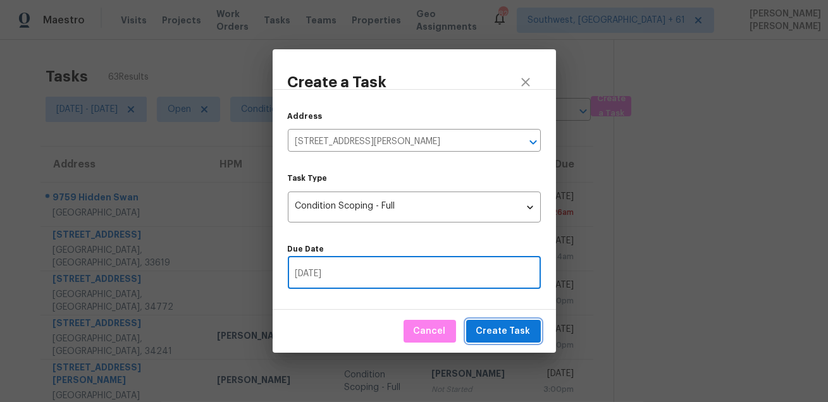
click at [518, 322] on button "Create Task" at bounding box center [503, 331] width 75 height 23
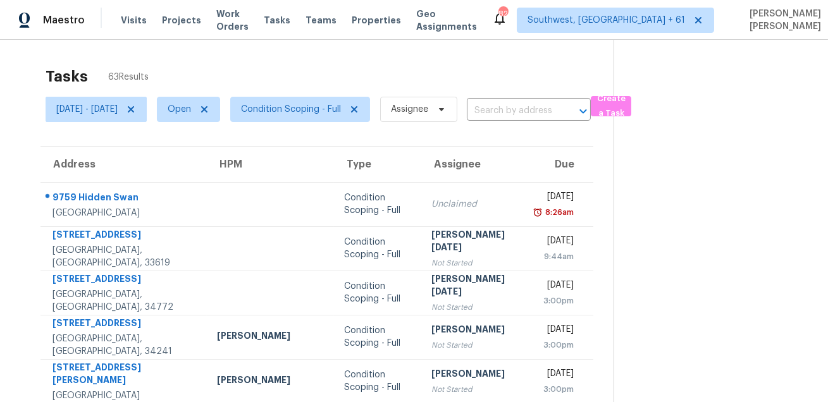
click at [444, 72] on div "Tasks 63 Results" at bounding box center [330, 76] width 568 height 33
